Goal: Task Accomplishment & Management: Manage account settings

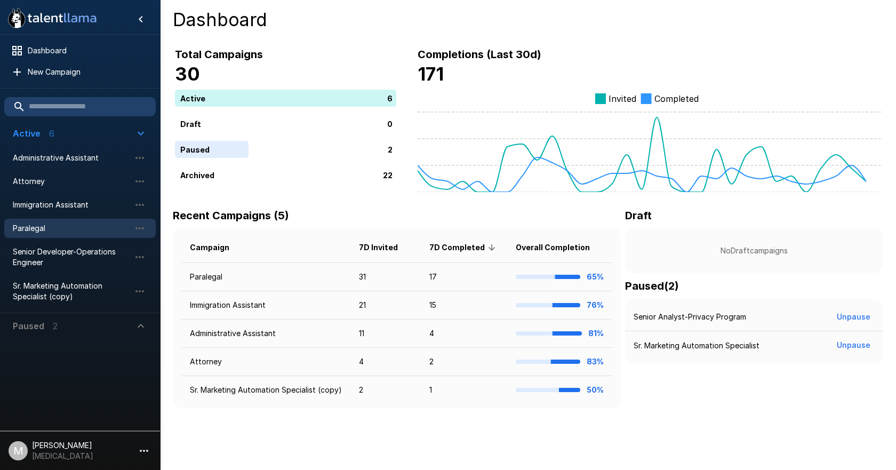
click at [55, 225] on span "Paralegal" at bounding box center [71, 228] width 117 height 11
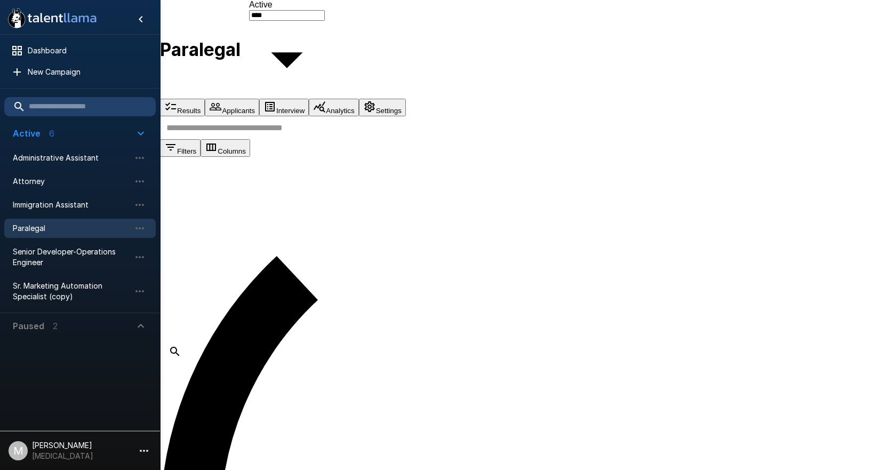
click at [259, 99] on button "Applicants" at bounding box center [232, 108] width 54 height 18
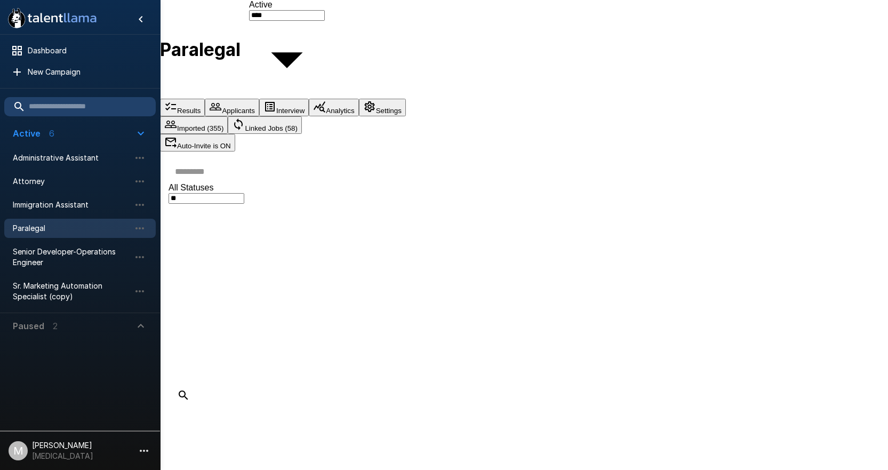
click at [302, 116] on button "Linked Jobs (58)" at bounding box center [265, 125] width 74 height 18
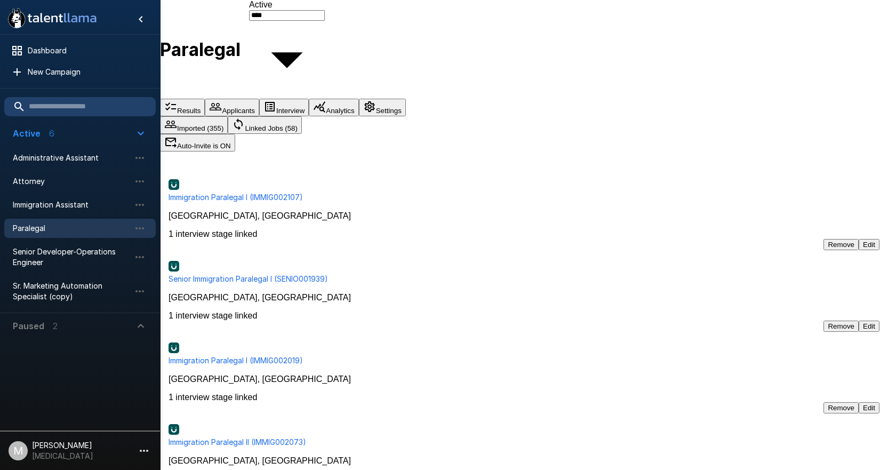
click at [228, 116] on button "Imported (355)" at bounding box center [194, 125] width 68 height 18
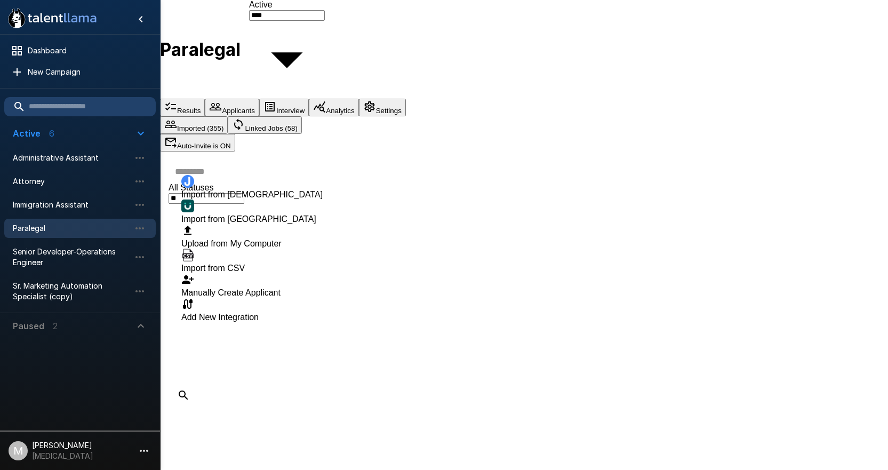
click at [253, 214] on span "Import from UKG" at bounding box center [248, 218] width 135 height 9
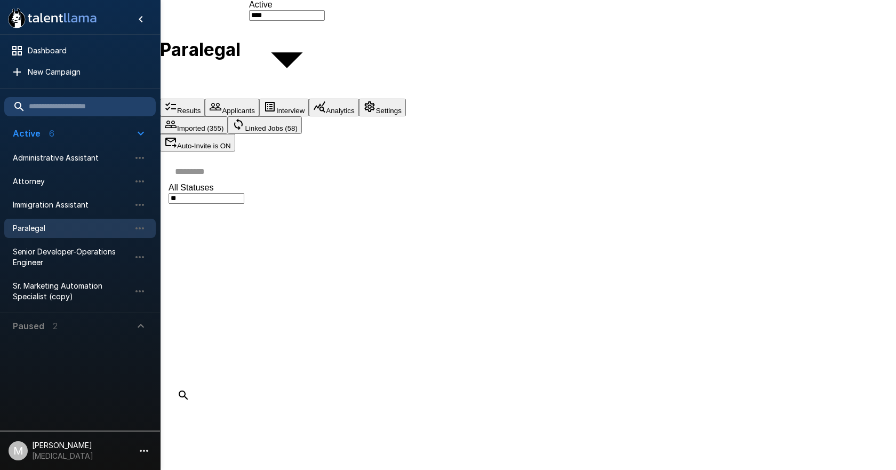
paste input "**********"
type input "**********"
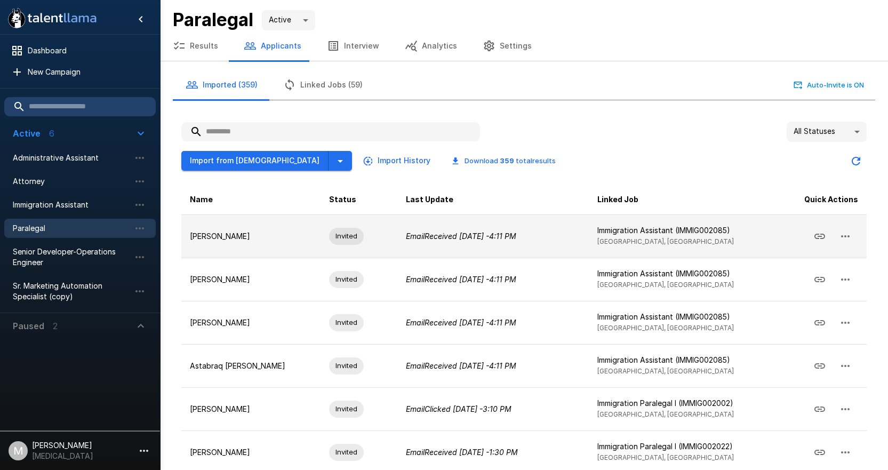
click at [235, 237] on p "Wenyu Zhao" at bounding box center [251, 236] width 122 height 11
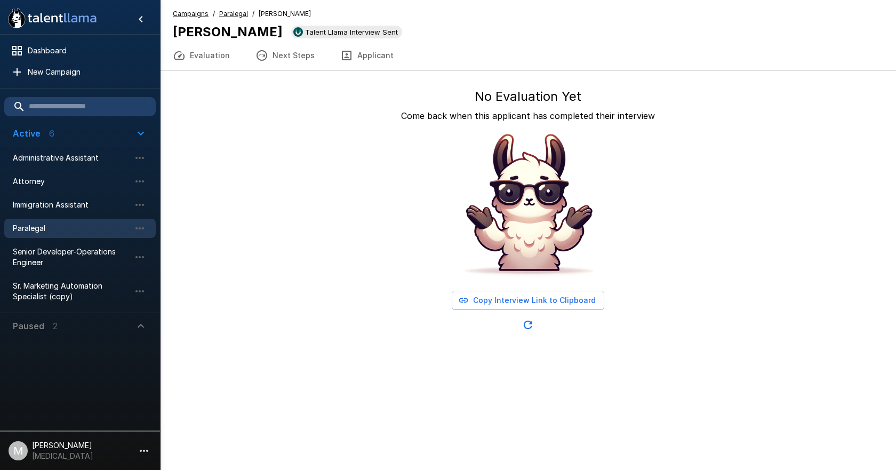
click at [237, 14] on u "Paralegal" at bounding box center [233, 14] width 29 height 8
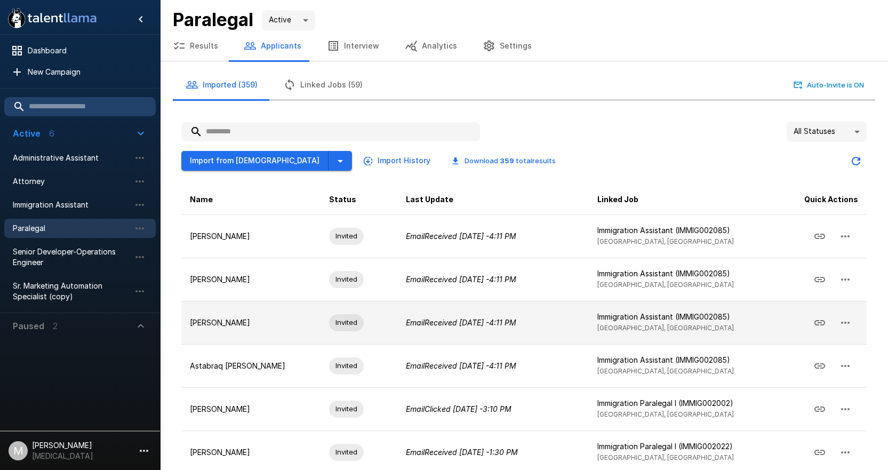
click at [848, 321] on icon "button" at bounding box center [844, 322] width 13 height 13
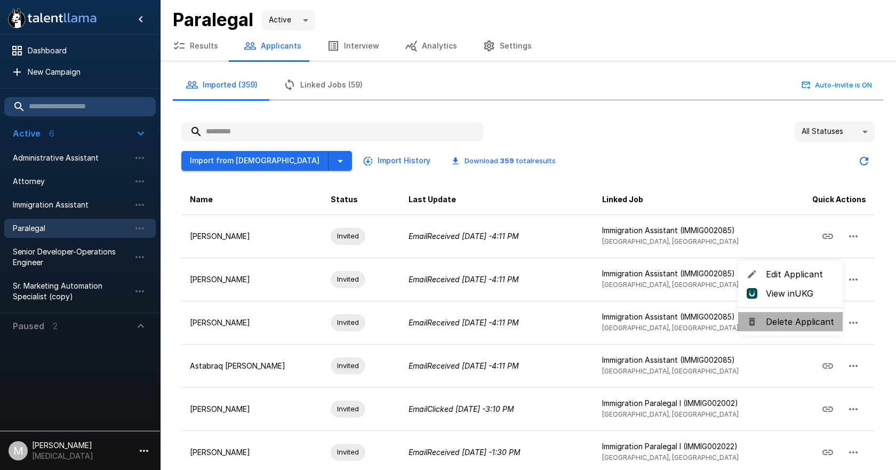
click at [812, 322] on span "Delete Applicant" at bounding box center [799, 321] width 68 height 13
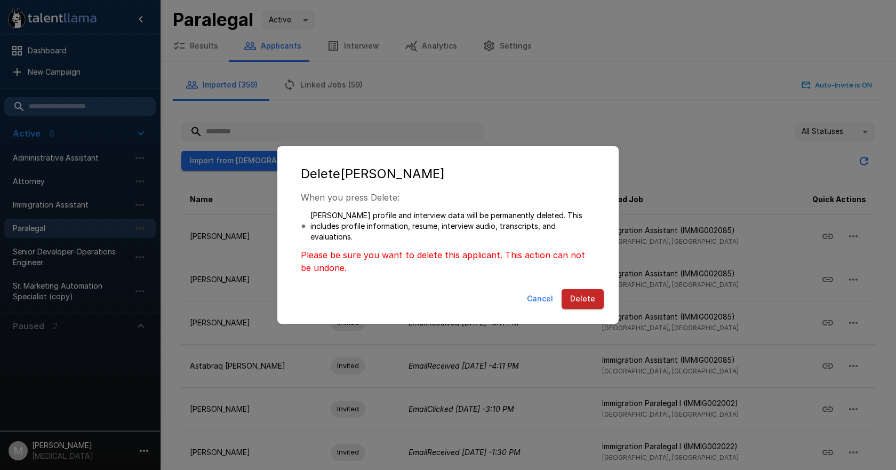
click at [569, 292] on button "Delete" at bounding box center [582, 299] width 42 height 20
